Goal: Task Accomplishment & Management: Use online tool/utility

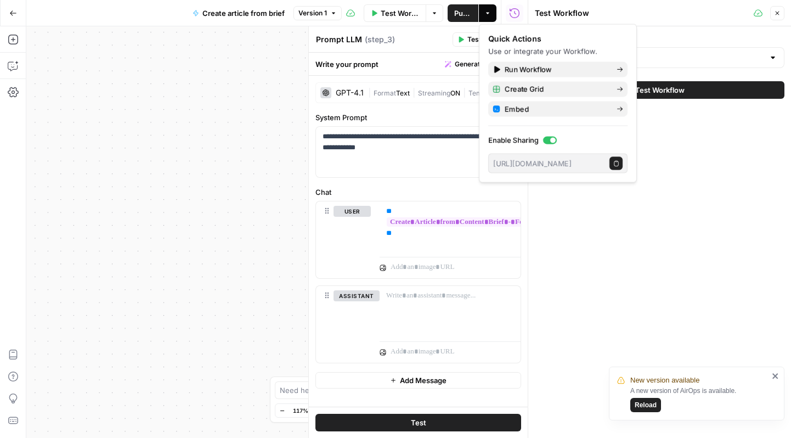
scroll to position [76, 0]
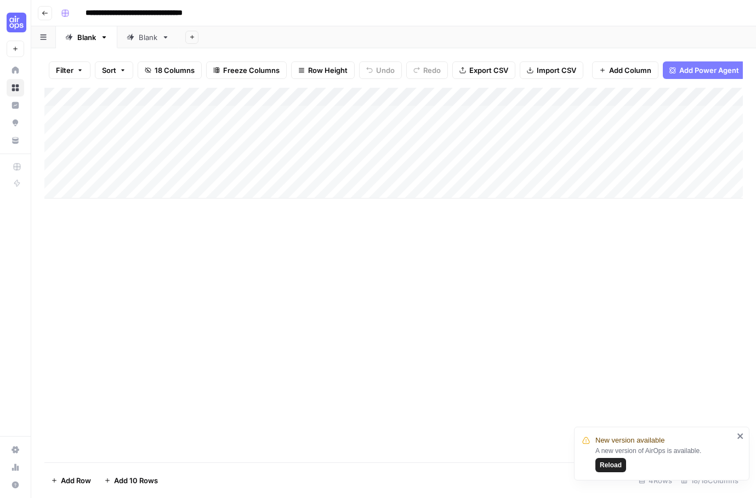
click at [406, 112] on div "Add Column" at bounding box center [393, 143] width 699 height 111
click at [455, 112] on div "Add Column" at bounding box center [393, 143] width 699 height 111
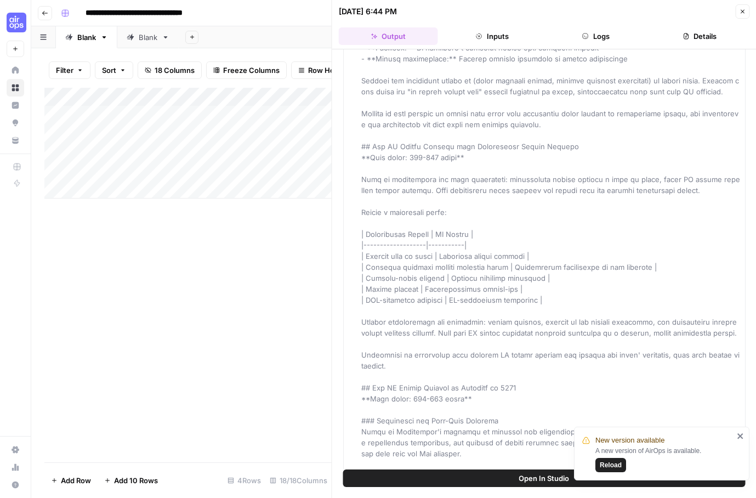
scroll to position [281, 0]
type input "********"
click at [294, 100] on icon "Next Result" at bounding box center [296, 101] width 9 height 9
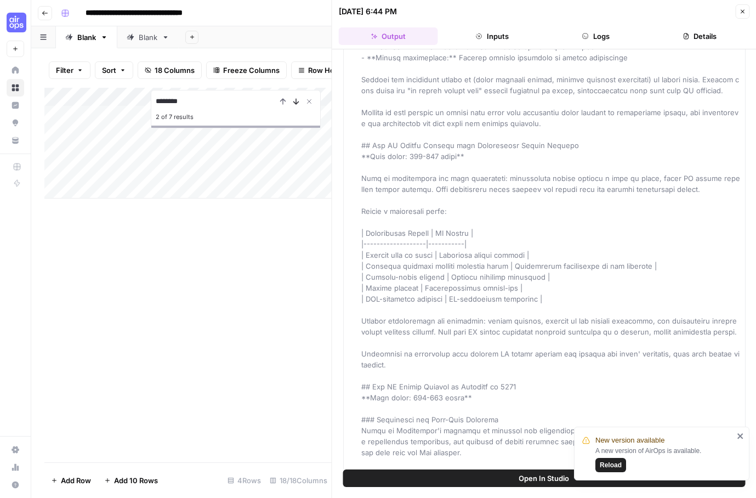
click at [294, 100] on icon "Next Result" at bounding box center [296, 101] width 9 height 9
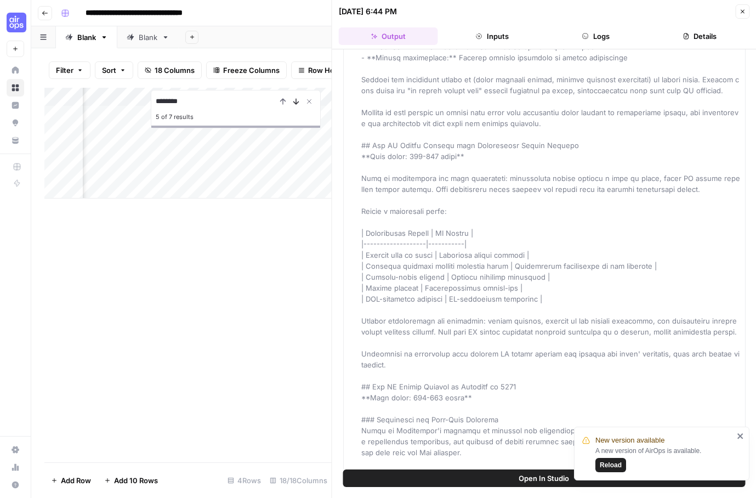
scroll to position [0, 103]
click at [294, 100] on icon "Next Result" at bounding box center [296, 101] width 9 height 9
click at [216, 203] on div "Add Column ******** 7 of 7 results" at bounding box center [187, 275] width 287 height 375
click at [738, 14] on button "Close" at bounding box center [743, 11] width 14 height 14
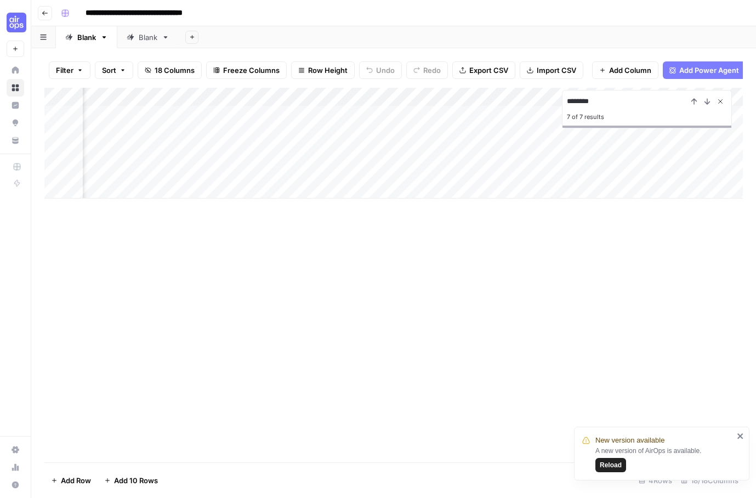
click at [720, 100] on icon "Close Search" at bounding box center [720, 101] width 9 height 9
click at [284, 247] on div "Add Column" at bounding box center [393, 275] width 699 height 375
